Goal: Navigation & Orientation: Find specific page/section

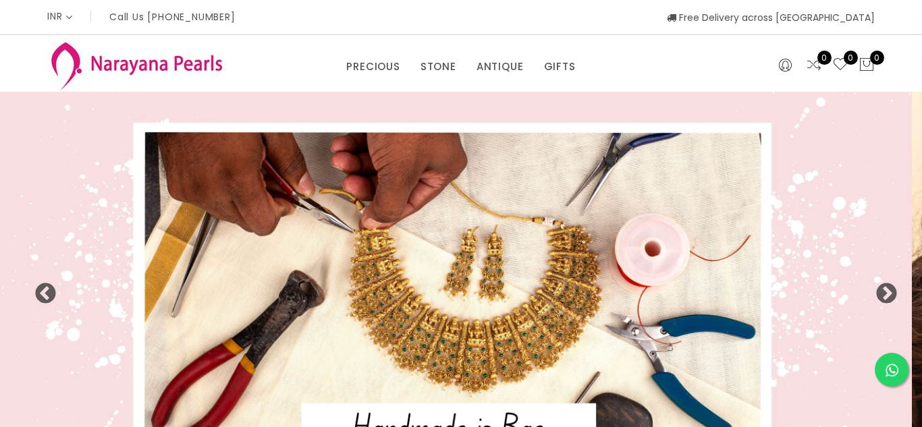
select select "INR"
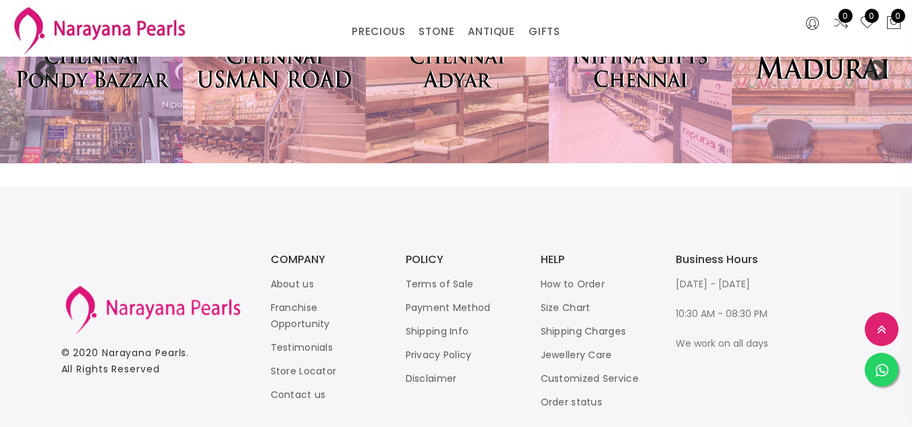
scroll to position [2924, 0]
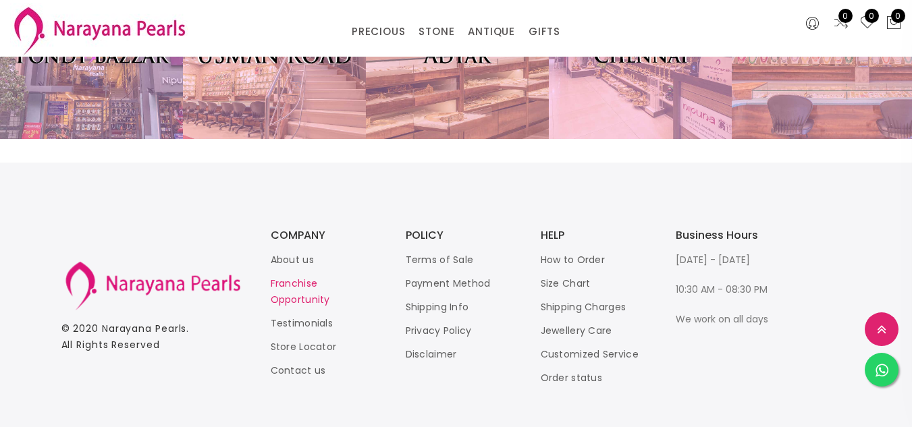
click at [282, 277] on link "Franchise Opportunity" at bounding box center [300, 292] width 59 height 30
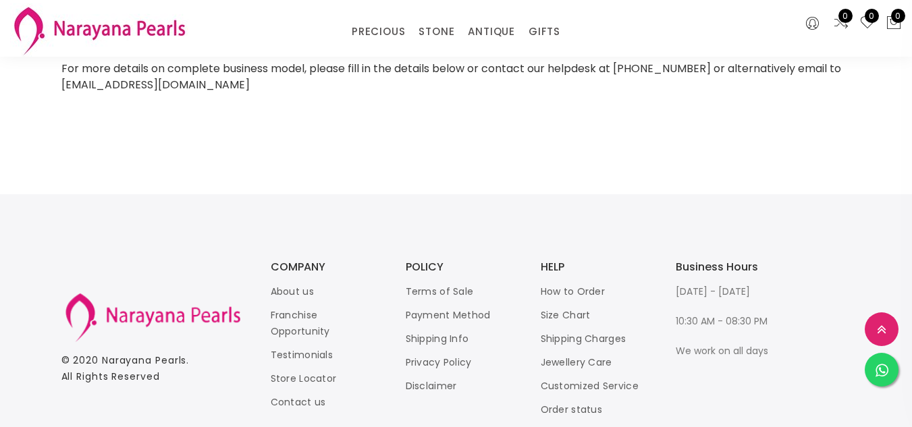
scroll to position [1459, 0]
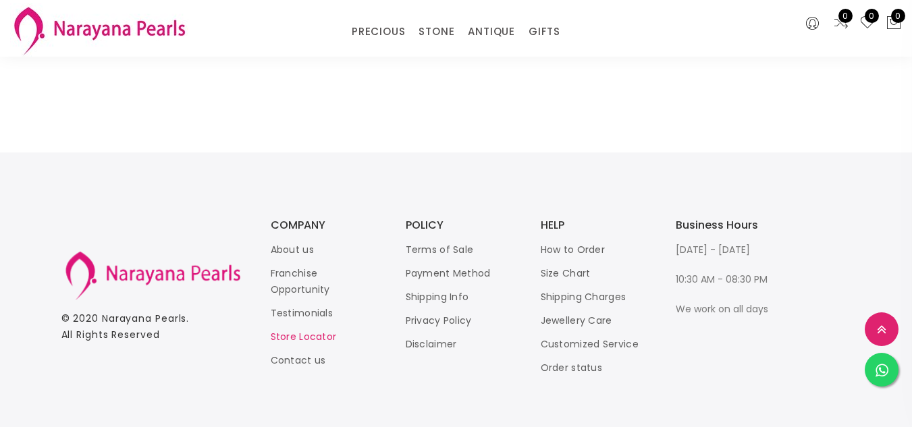
click at [307, 330] on link "Store Locator" at bounding box center [304, 336] width 66 height 13
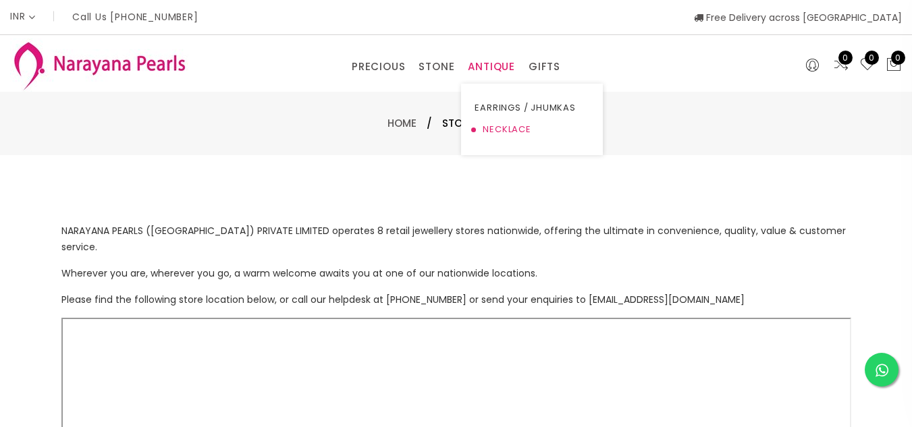
click at [491, 121] on link "NECKLACE" at bounding box center [531, 130] width 115 height 22
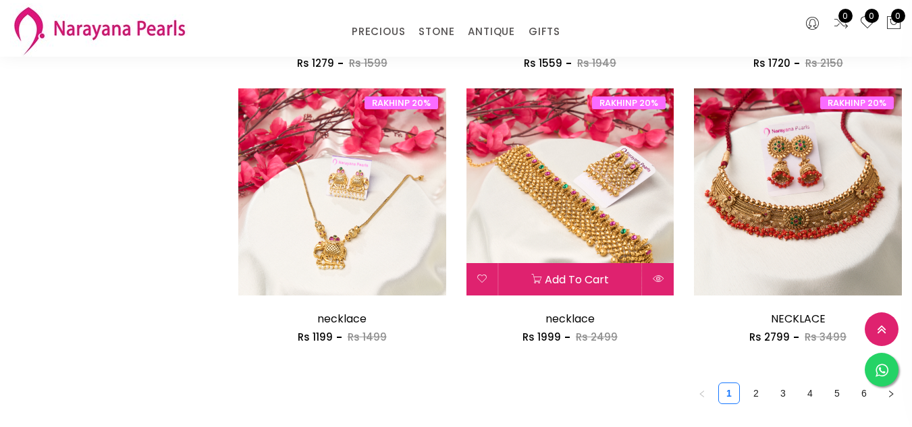
scroll to position [1660, 0]
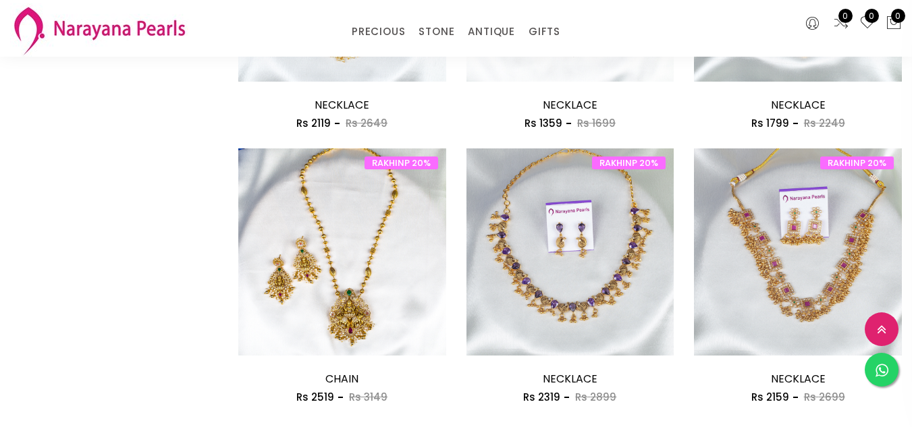
scroll to position [1754, 0]
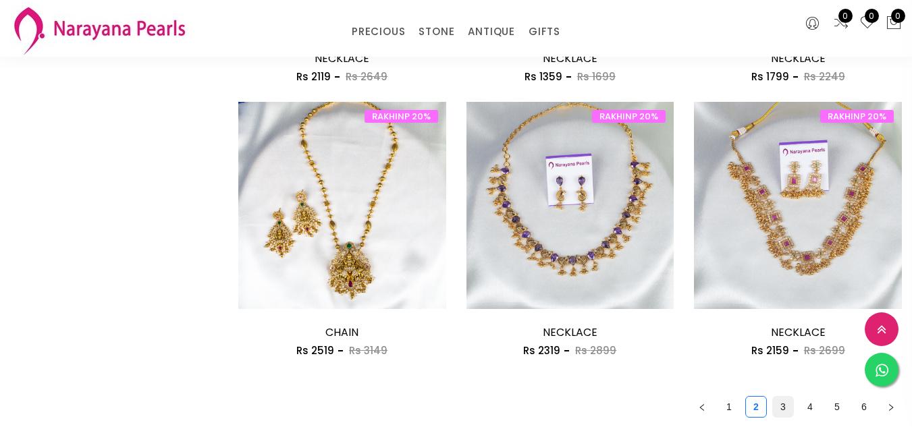
click at [773, 397] on link "3" at bounding box center [783, 407] width 20 height 20
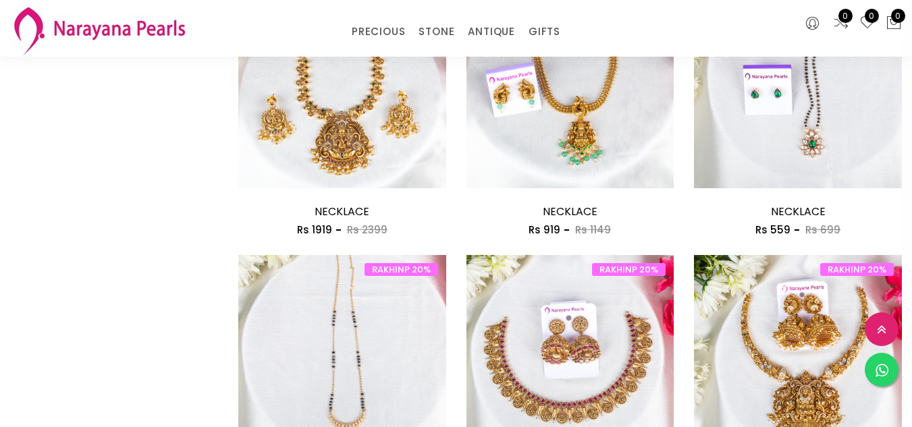
scroll to position [1889, 0]
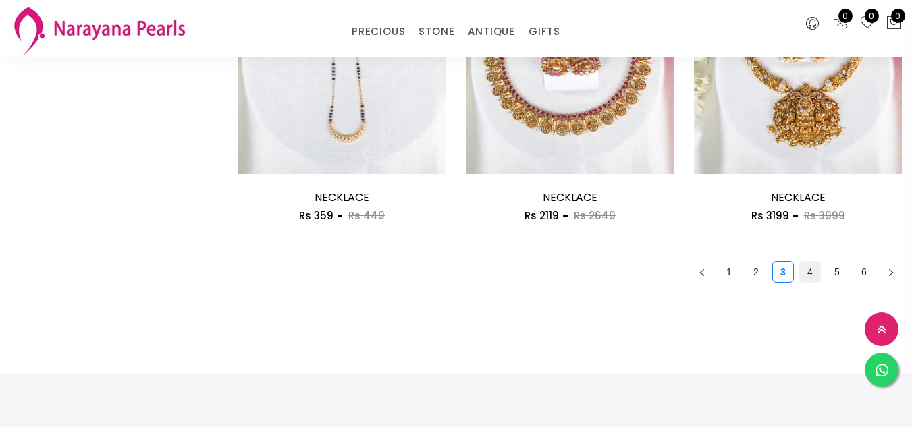
click at [800, 262] on link "4" at bounding box center [810, 272] width 20 height 20
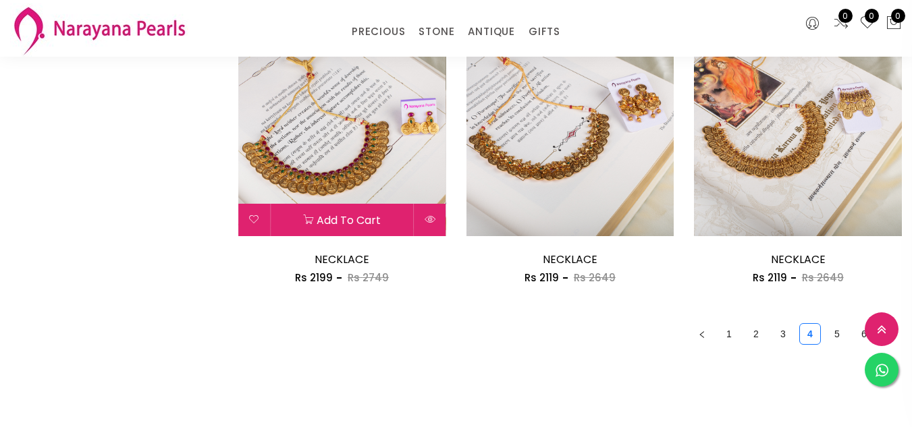
scroll to position [1957, 0]
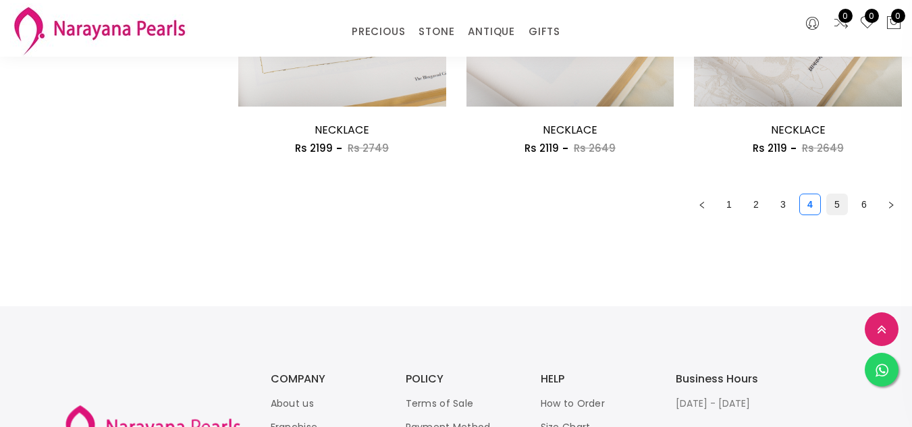
click at [827, 194] on link "5" at bounding box center [837, 204] width 20 height 20
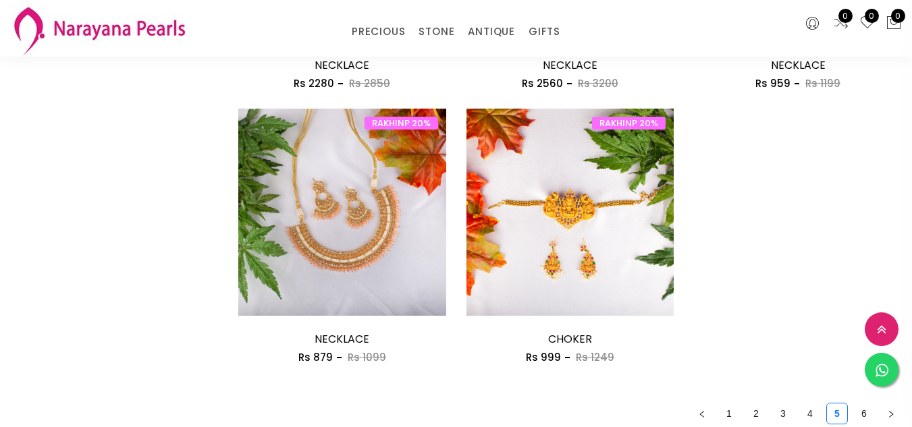
scroll to position [1889, 0]
